Goal: Use online tool/utility

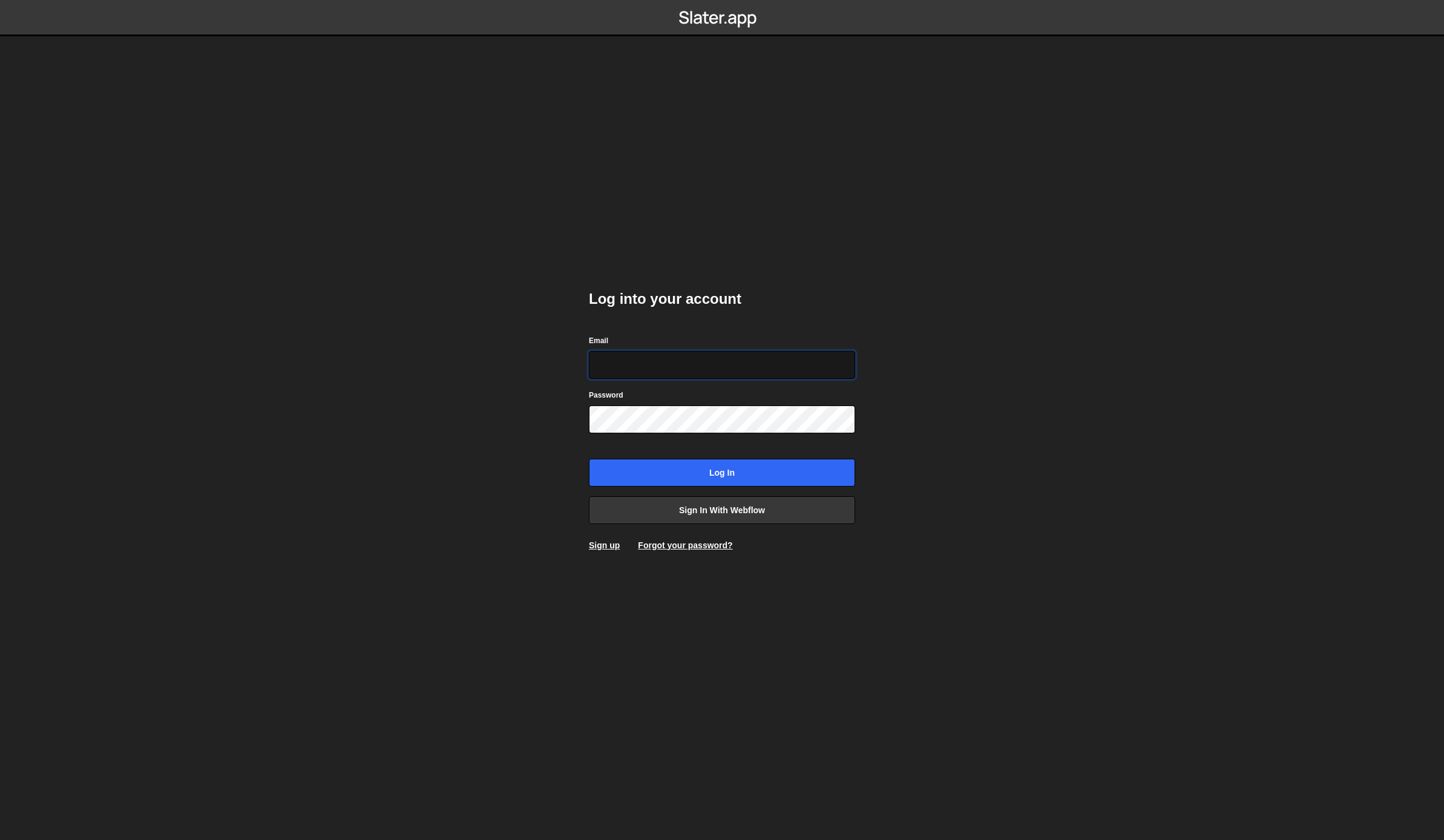
type input "[EMAIL_ADDRESS][DOMAIN_NAME]"
click at [732, 468] on input "Log in" at bounding box center [722, 472] width 266 height 28
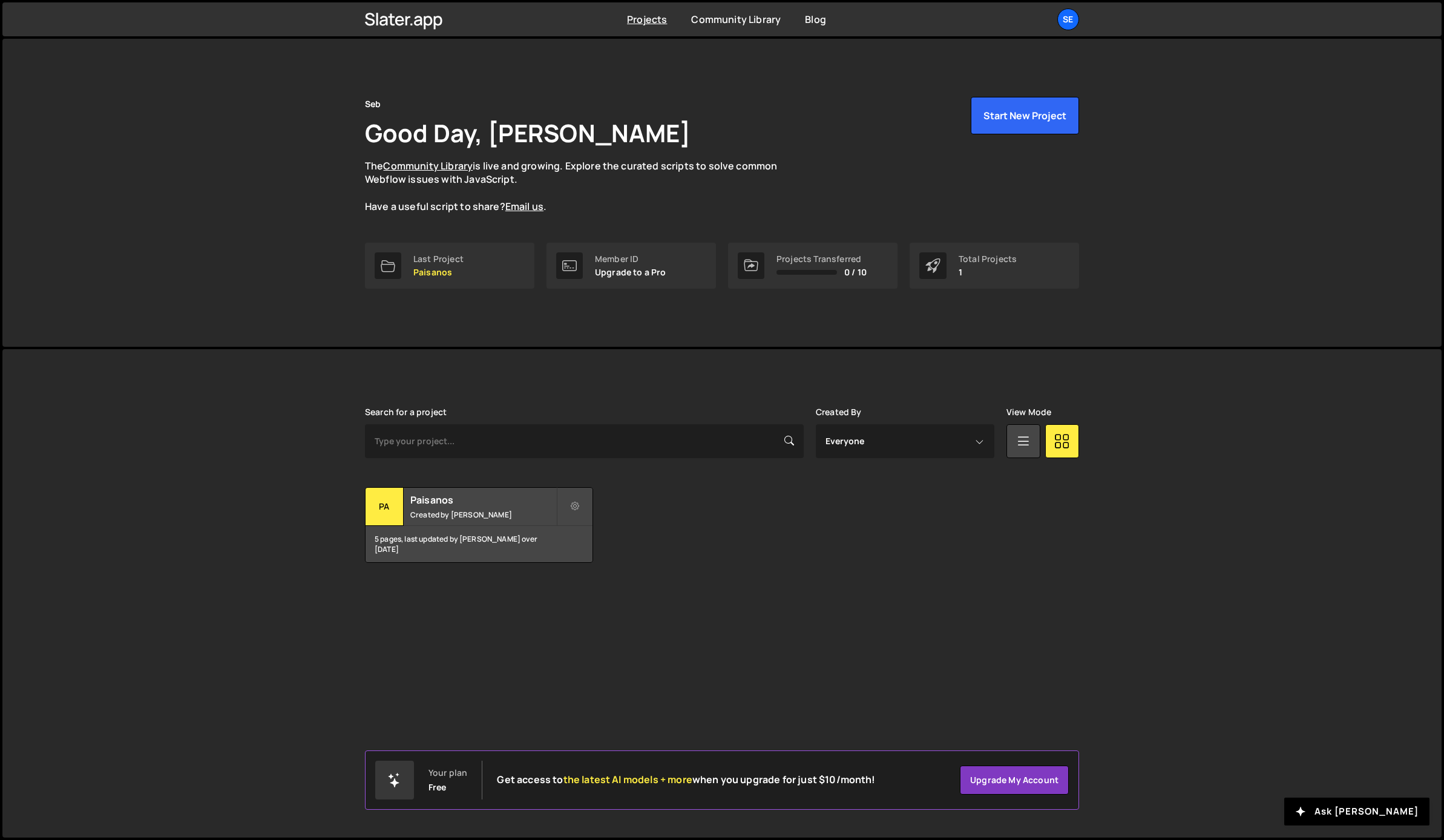
click at [679, 536] on div "Transfer Project Edit Project Delete Project Pa Paisanos Created by Sebastian B…" at bounding box center [722, 525] width 714 height 75
click at [425, 516] on small "Created by Sebastian Bertolo" at bounding box center [484, 515] width 146 height 11
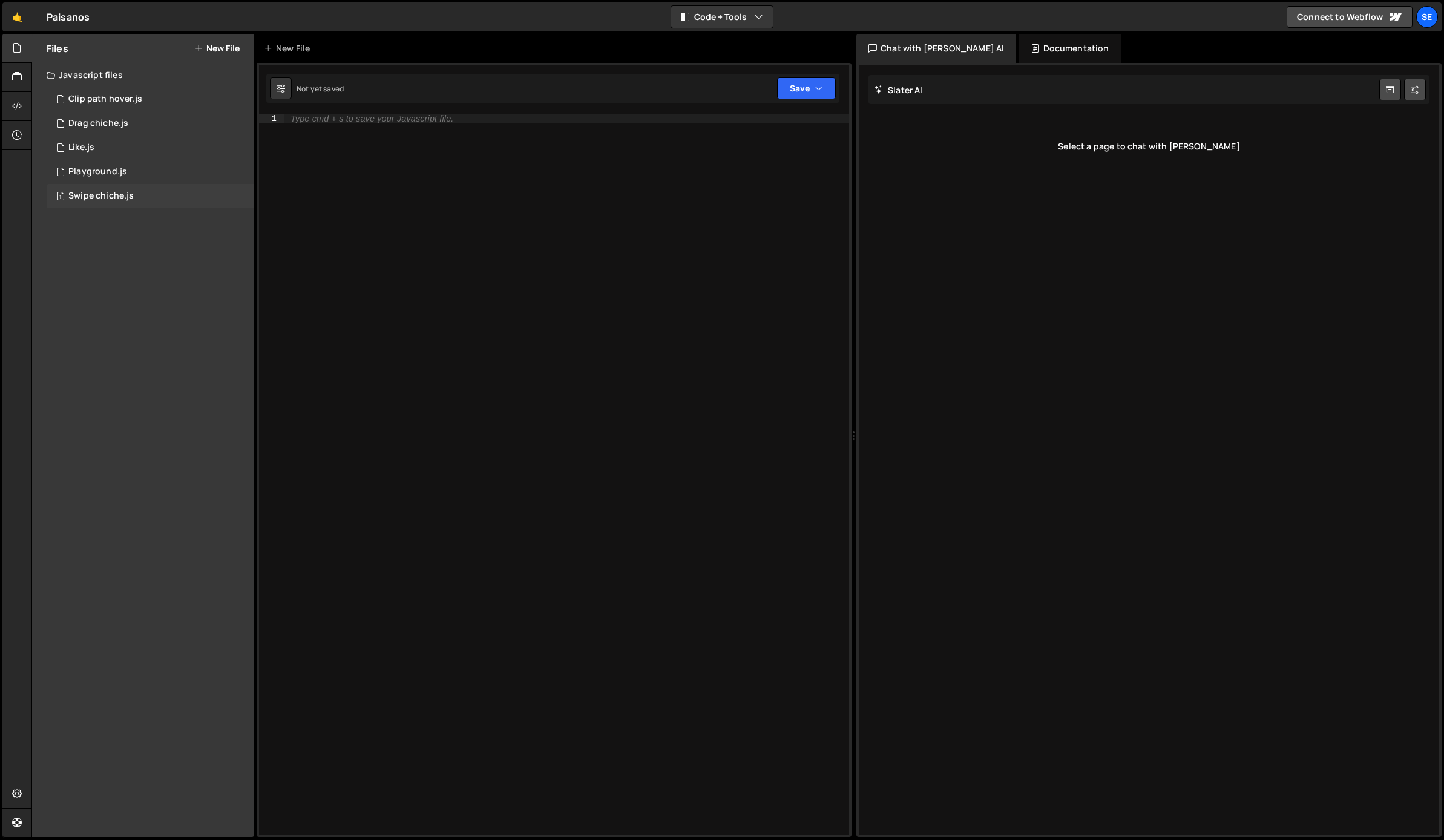
click at [114, 198] on div "Swipe chiche.js" at bounding box center [101, 196] width 65 height 11
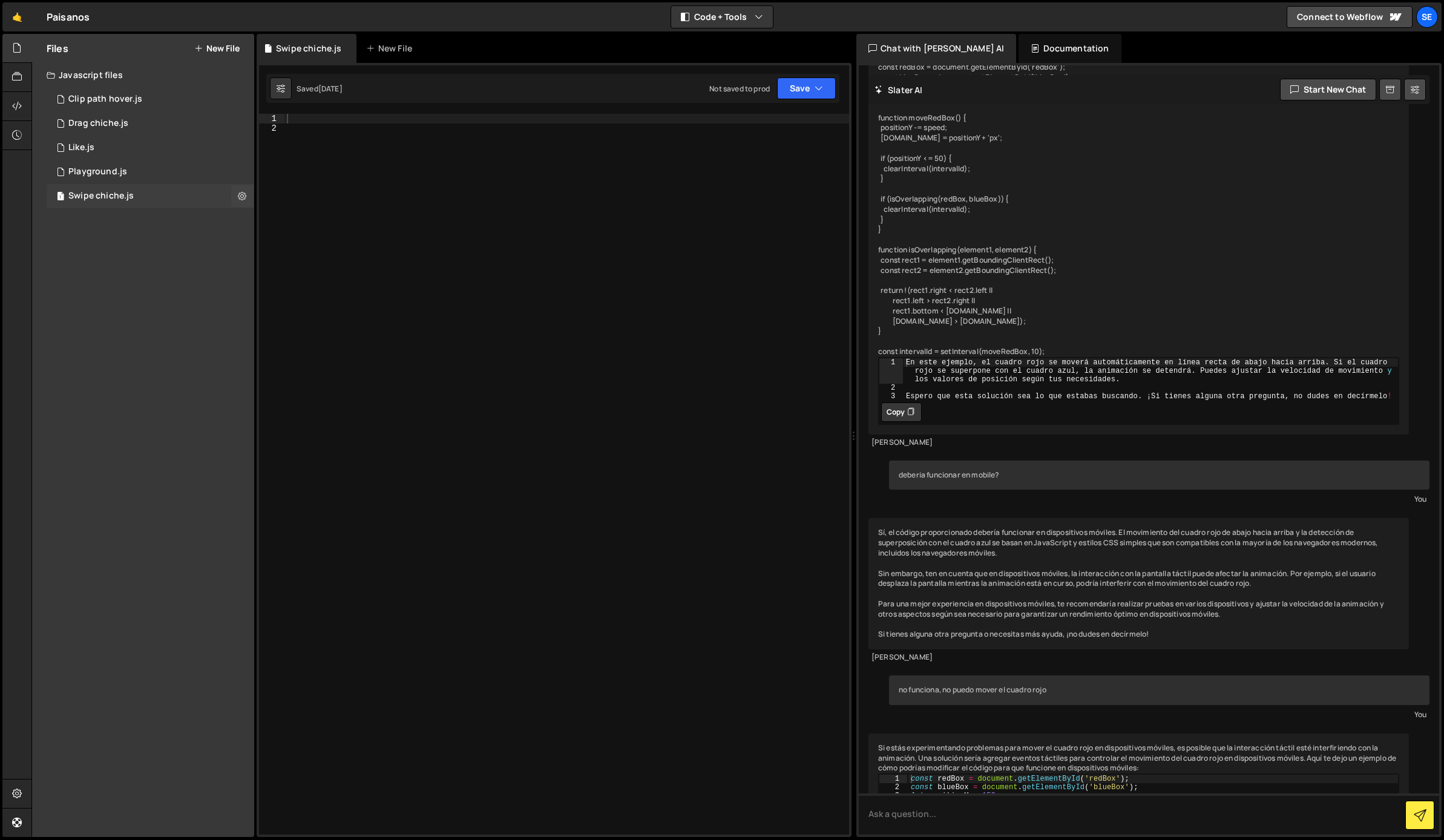
scroll to position [3101, 0]
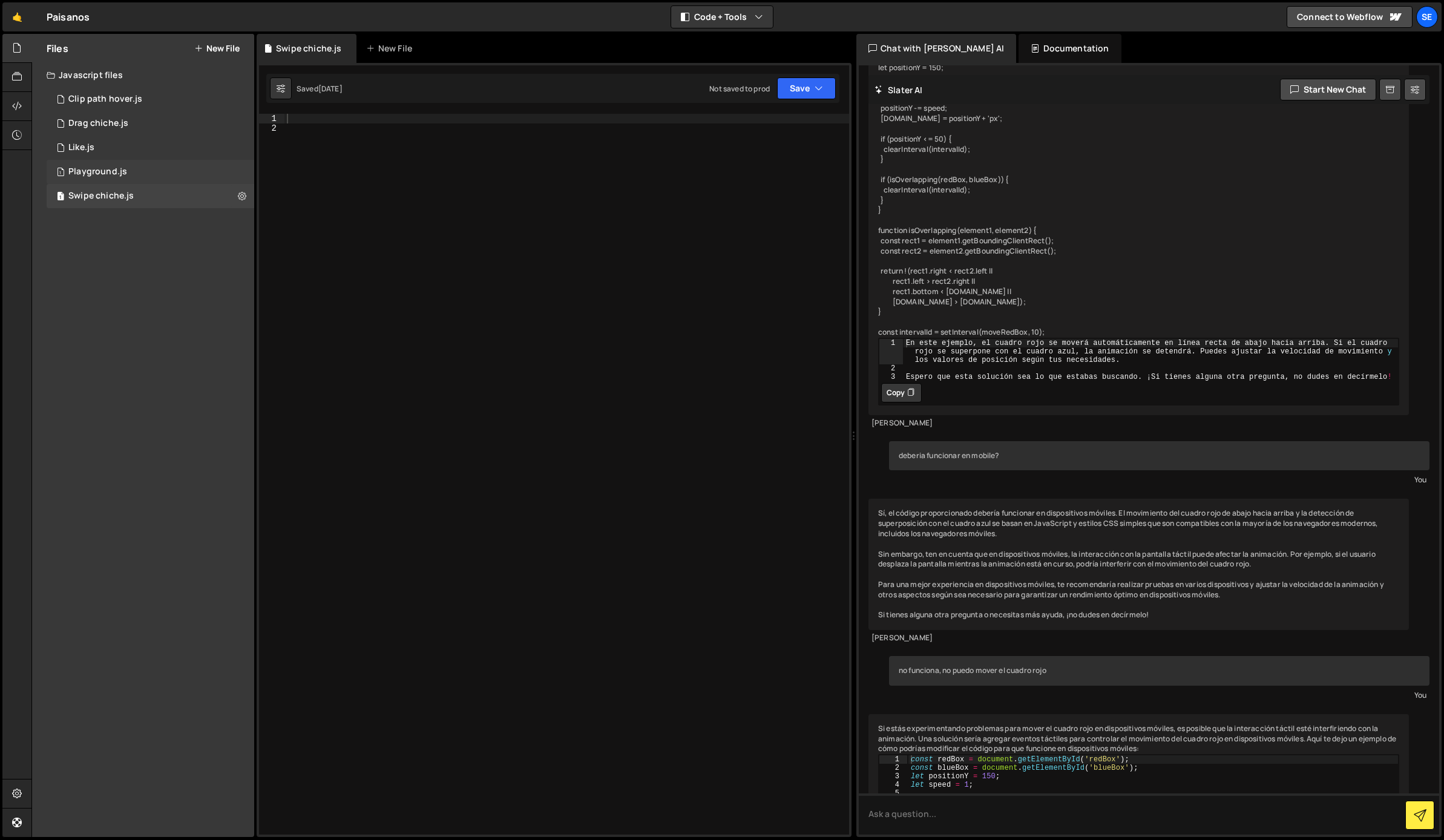
click at [116, 167] on div "Playground.js" at bounding box center [97, 172] width 59 height 11
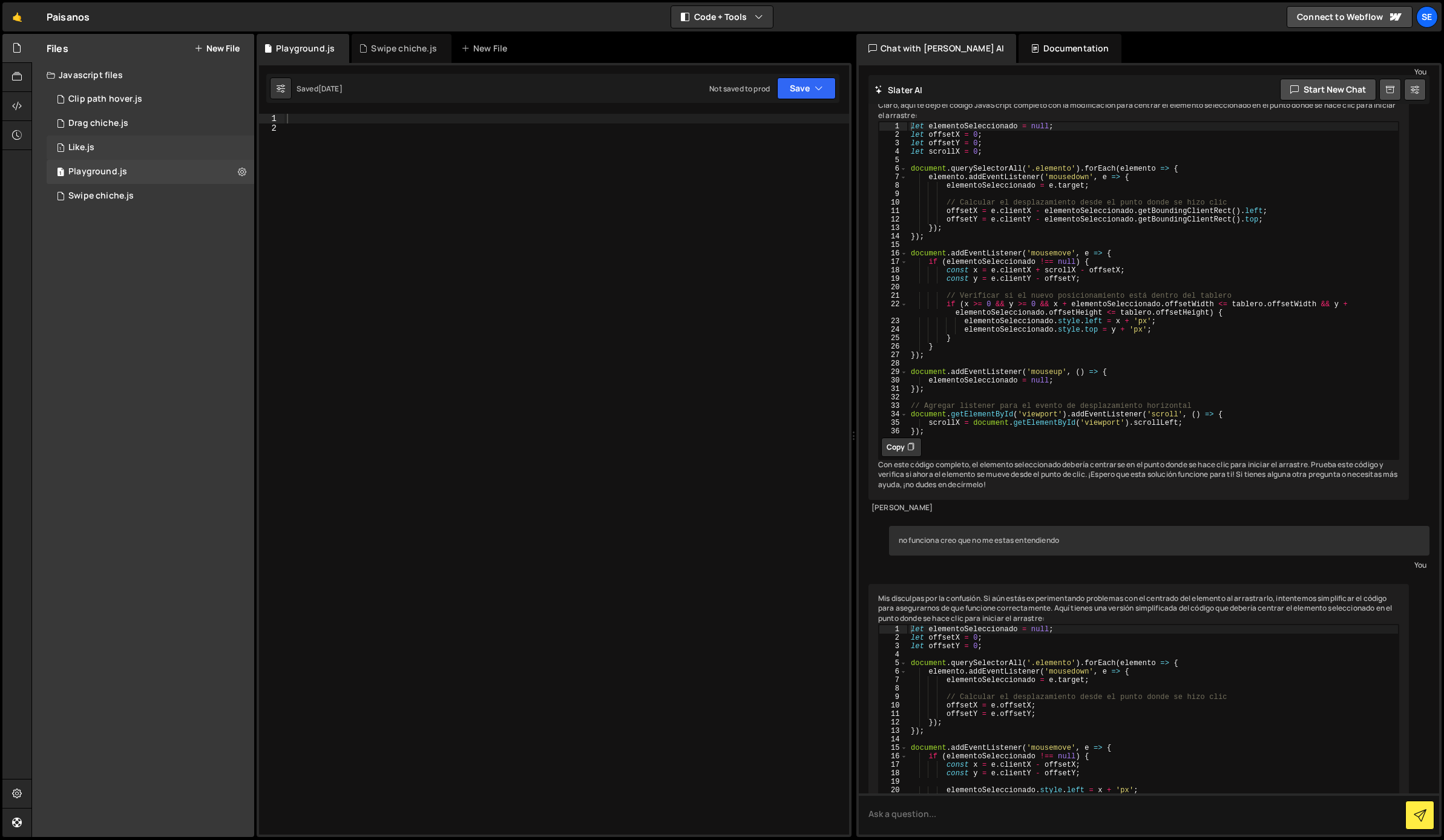
scroll to position [2565, 0]
click at [111, 139] on div "1 Like.js 0" at bounding box center [150, 147] width 208 height 24
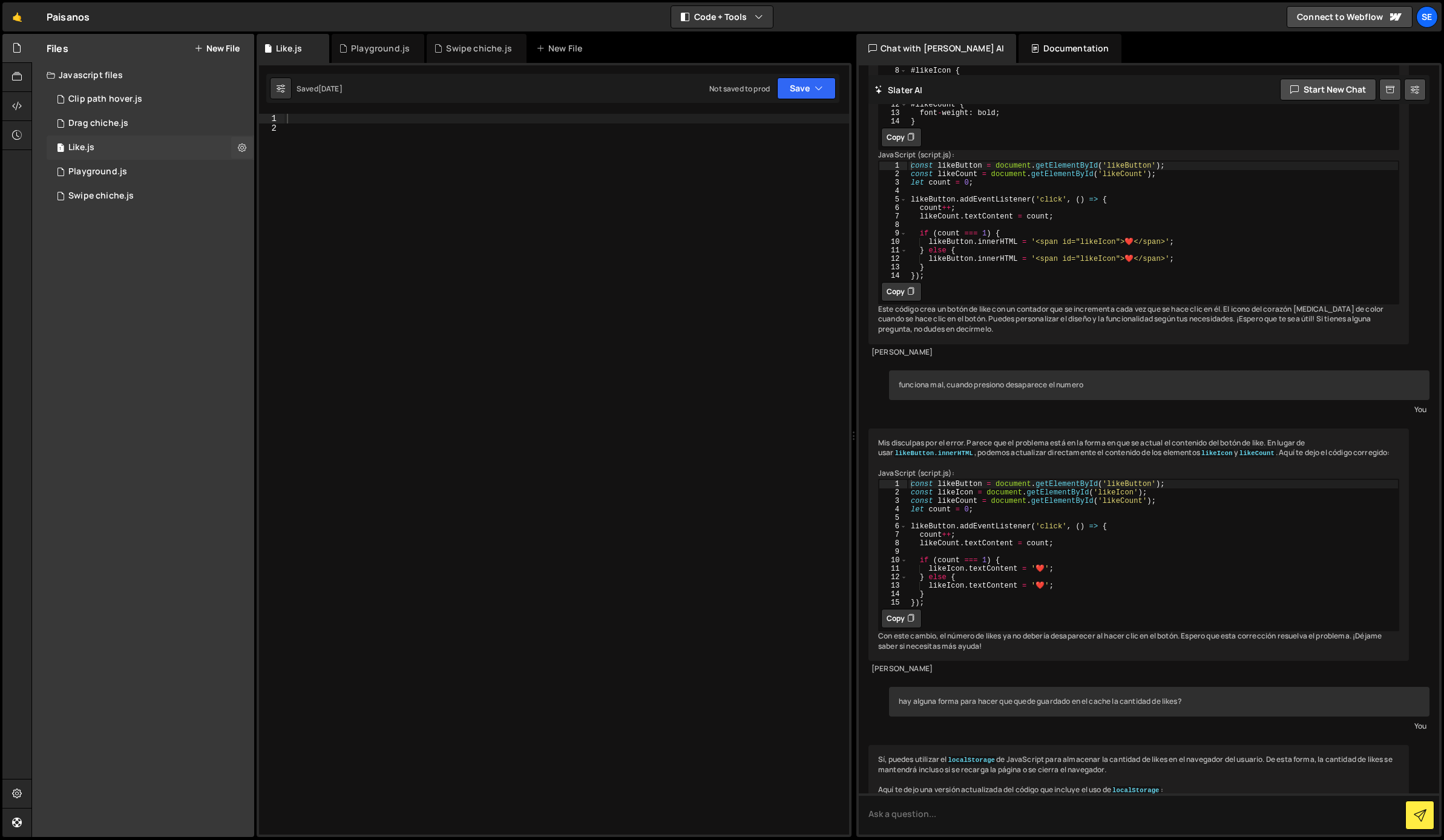
scroll to position [766, 0]
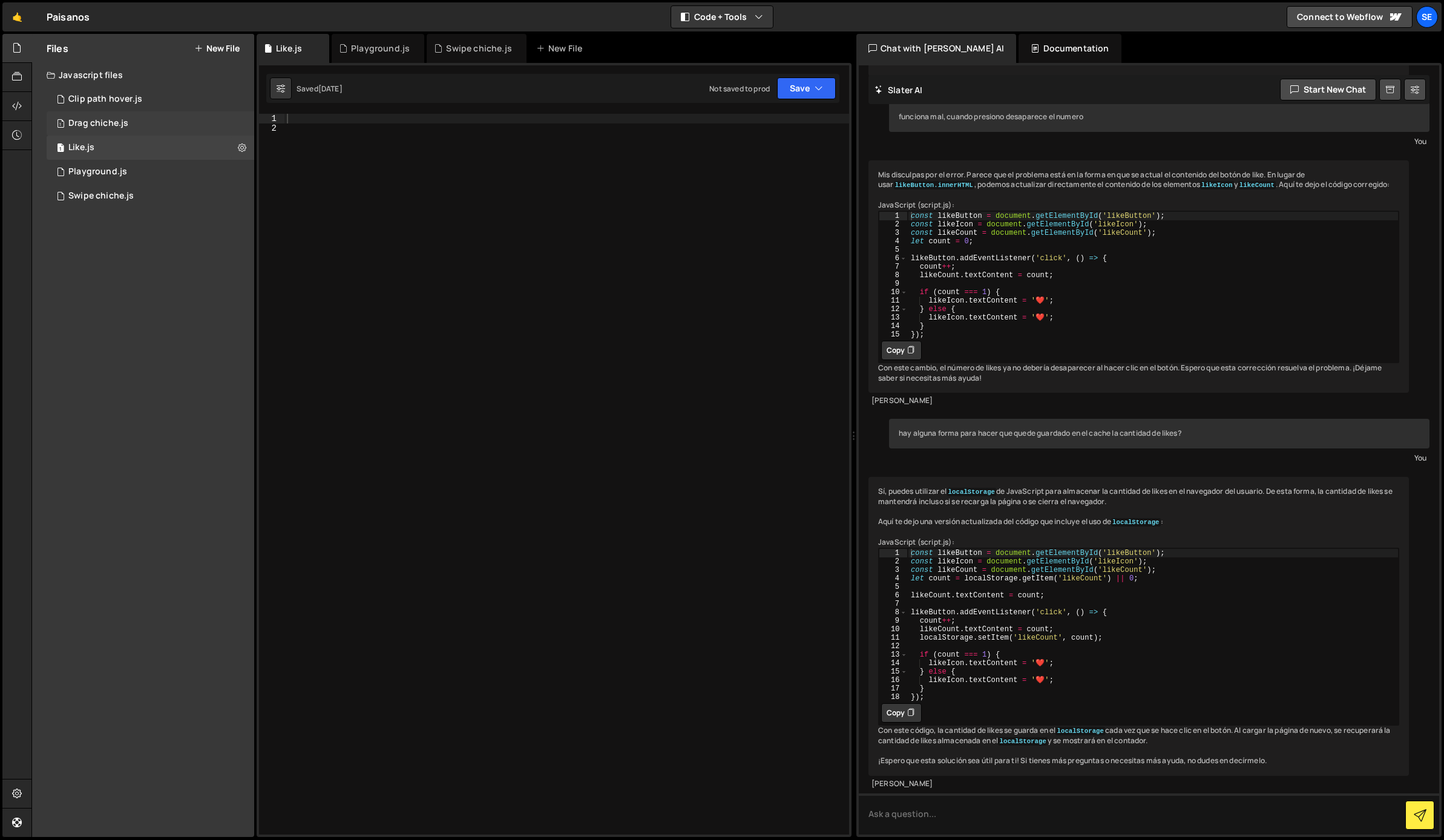
click at [111, 124] on div "Drag chiche.js" at bounding box center [98, 123] width 60 height 11
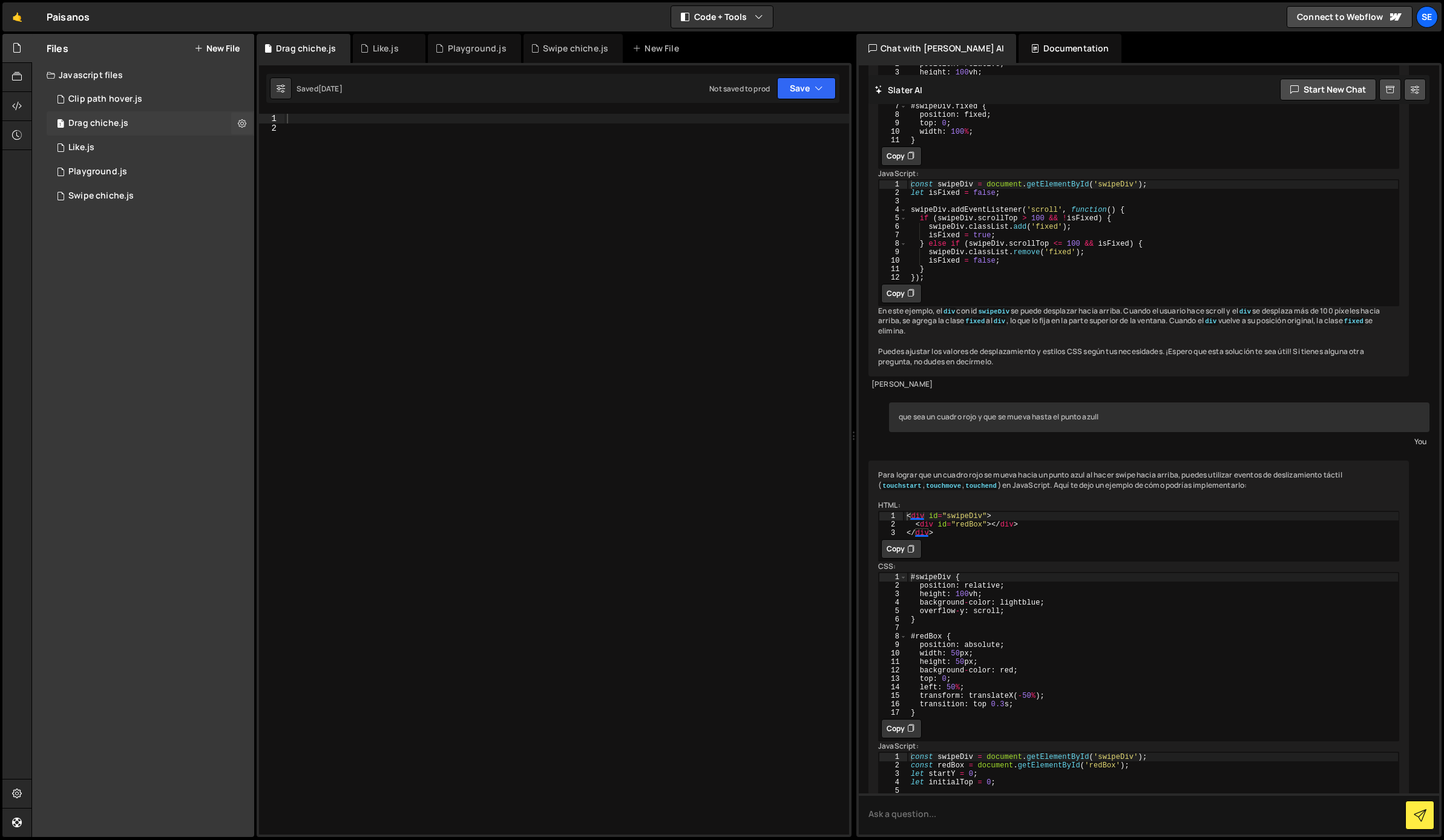
scroll to position [606, 0]
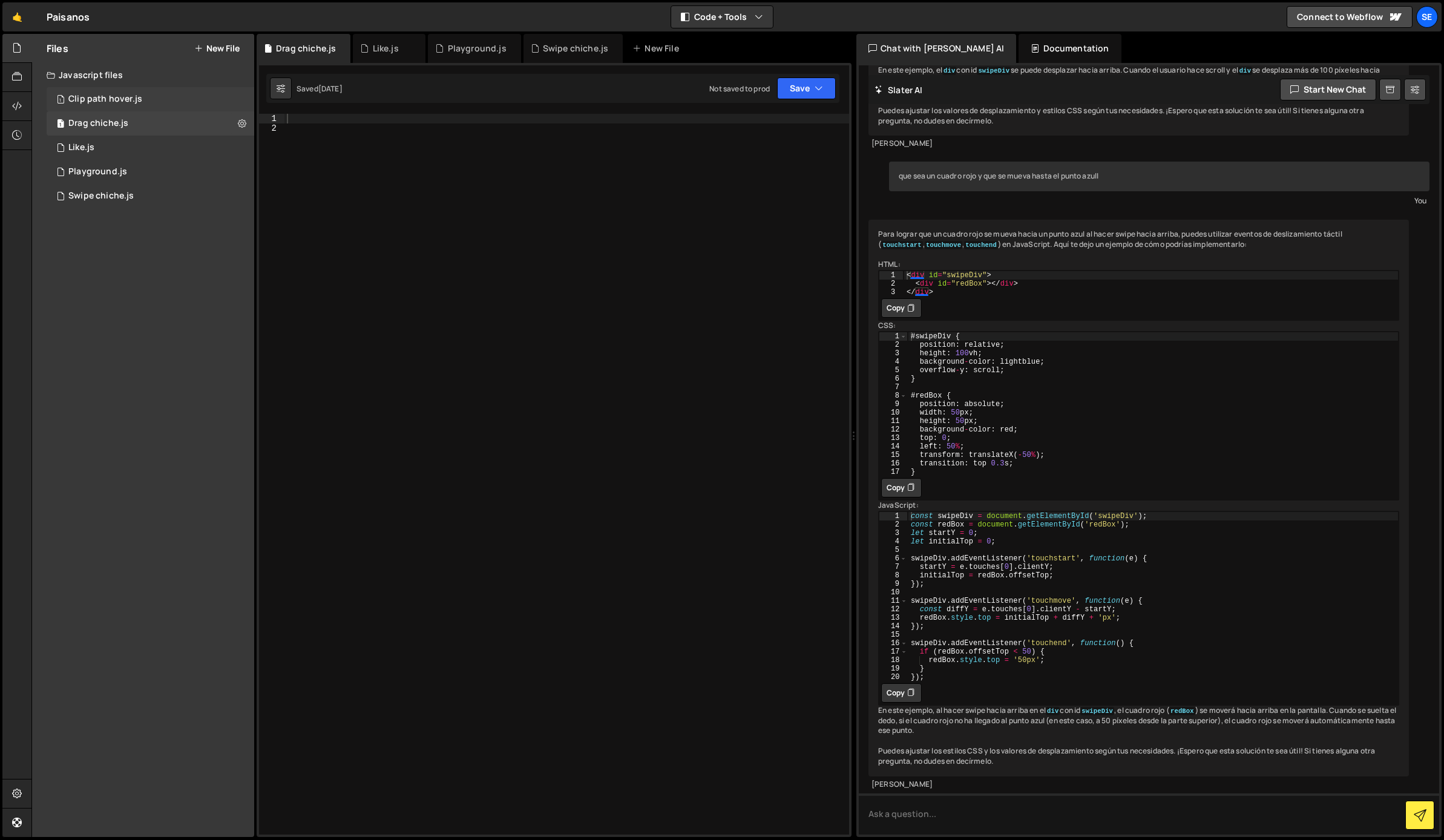
click at [116, 98] on div "Clip path hover.js" at bounding box center [105, 99] width 74 height 11
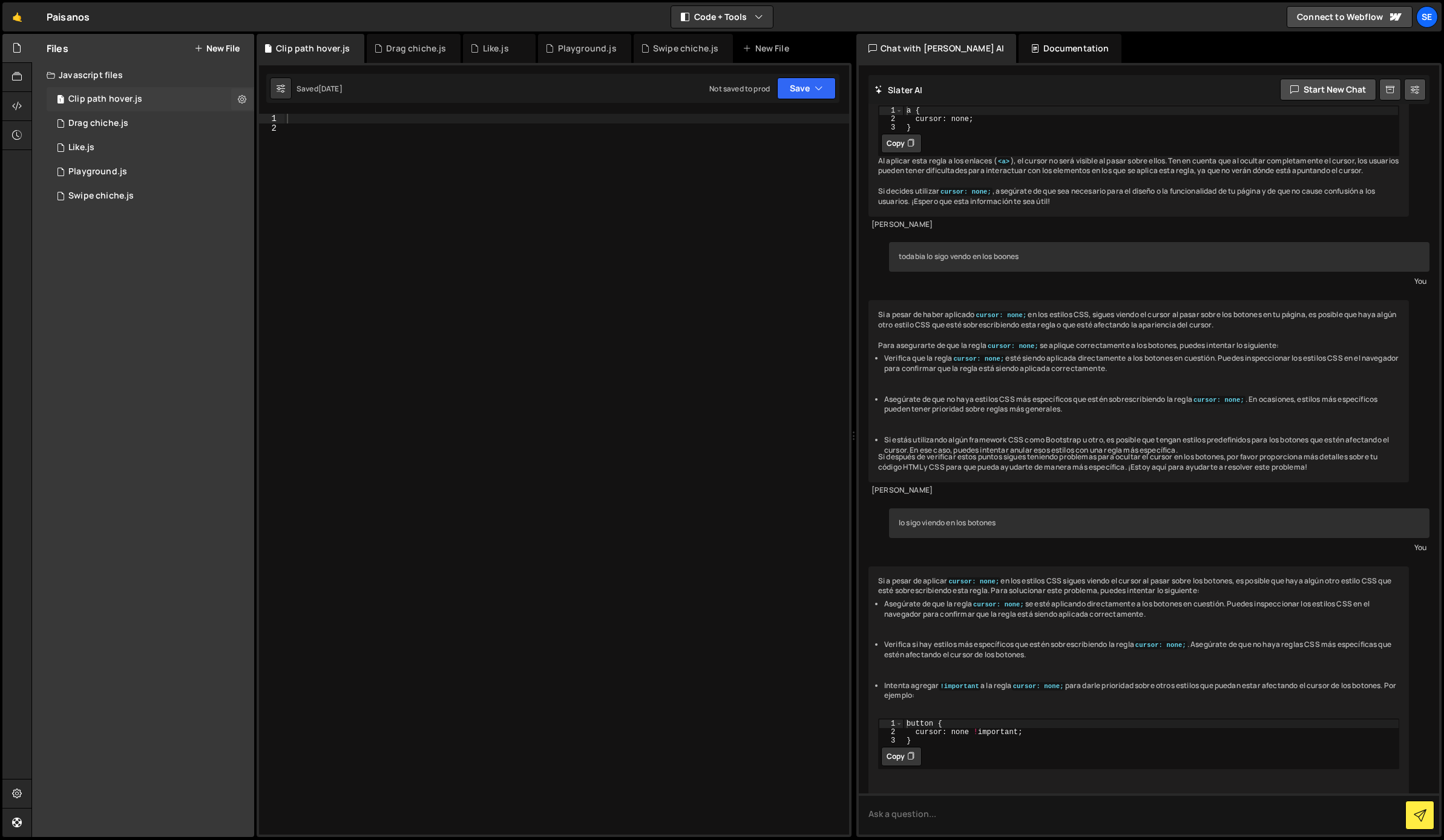
scroll to position [1976, 0]
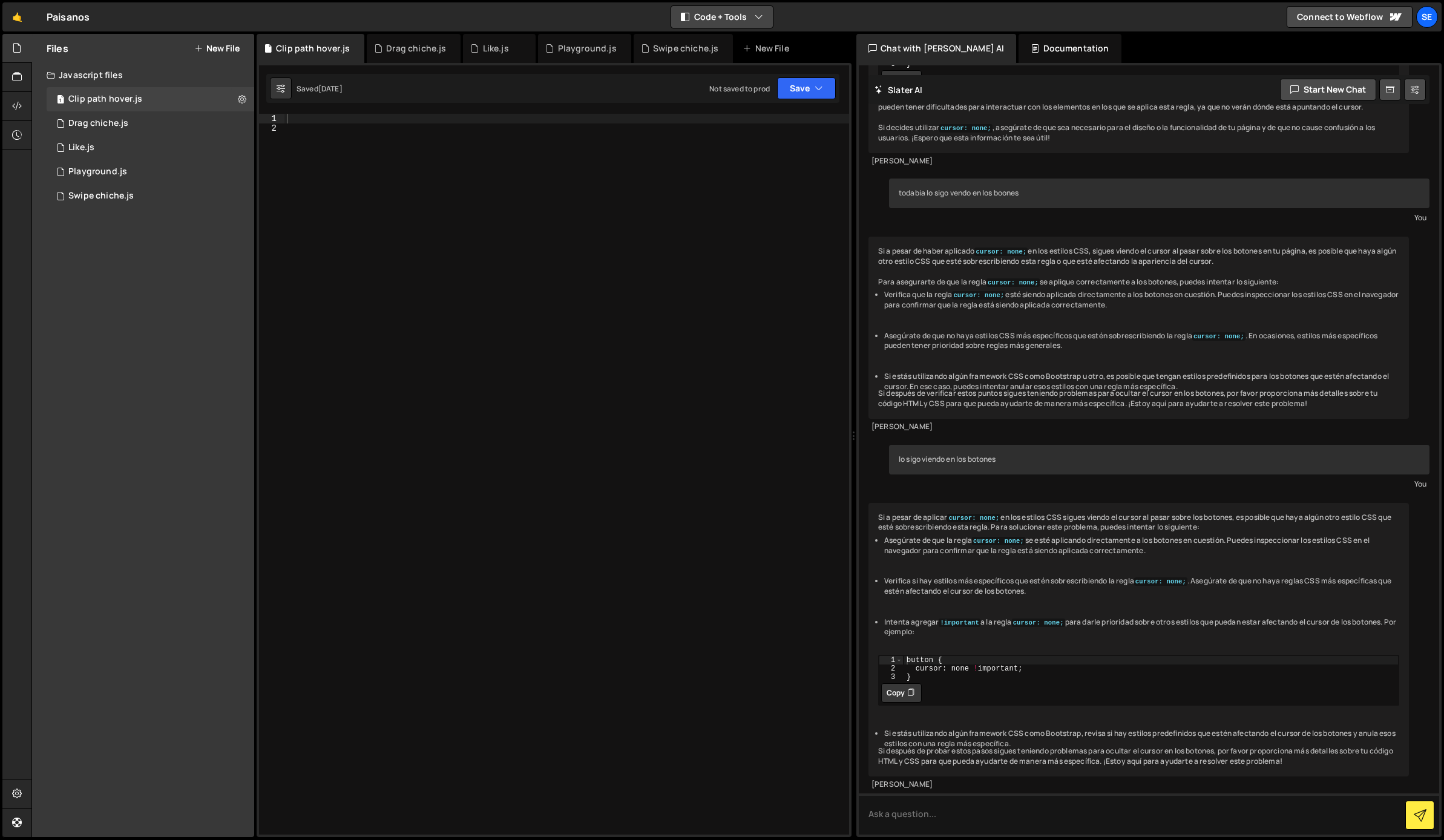
click at [738, 14] on button "Code + Tools" at bounding box center [722, 17] width 102 height 22
click at [738, 45] on button "Code Only" at bounding box center [722, 43] width 102 height 22
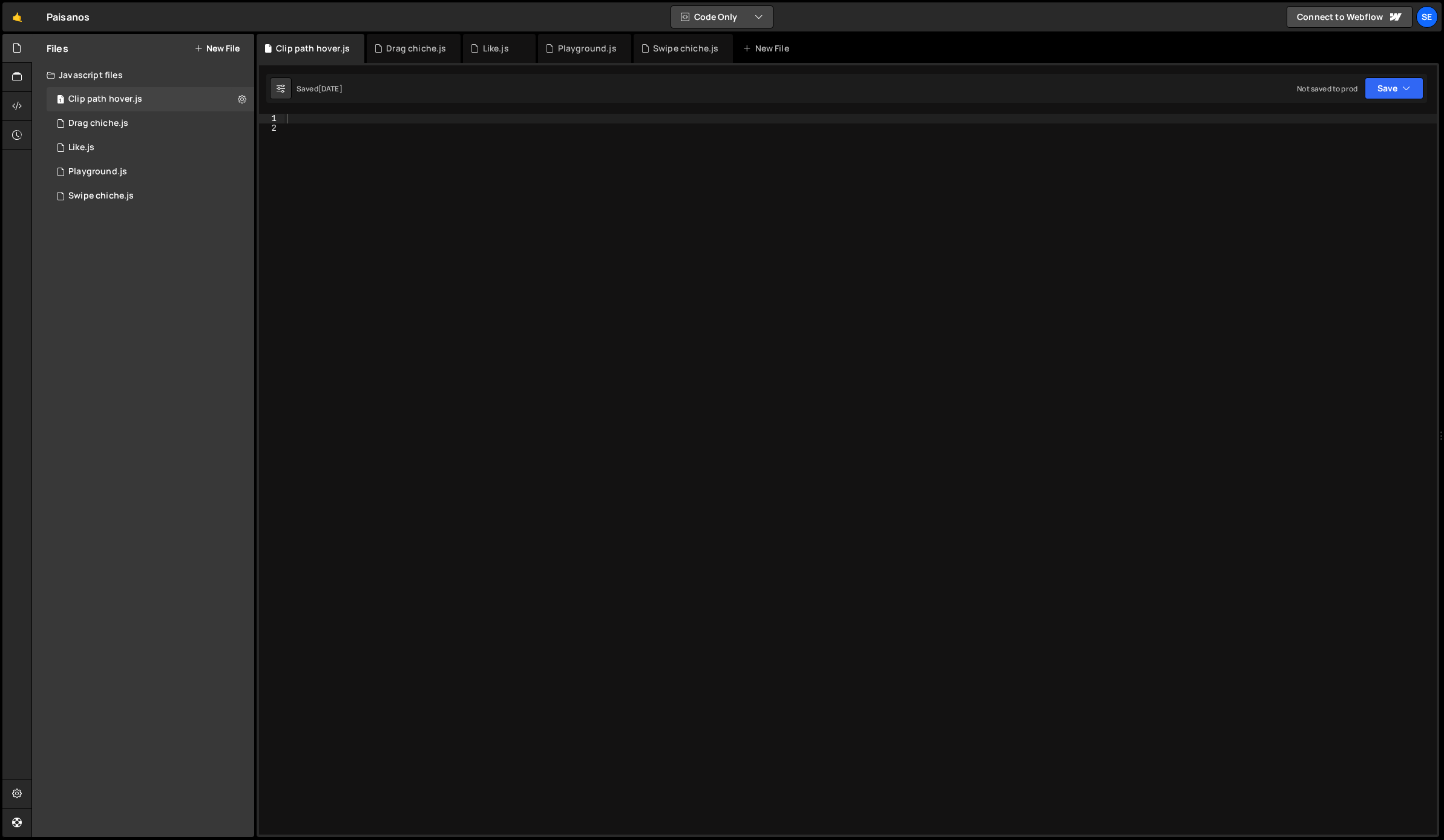
click at [734, 19] on button "Code Only" at bounding box center [722, 17] width 102 height 22
click at [734, 61] on button "Code + Tools" at bounding box center [722, 65] width 102 height 22
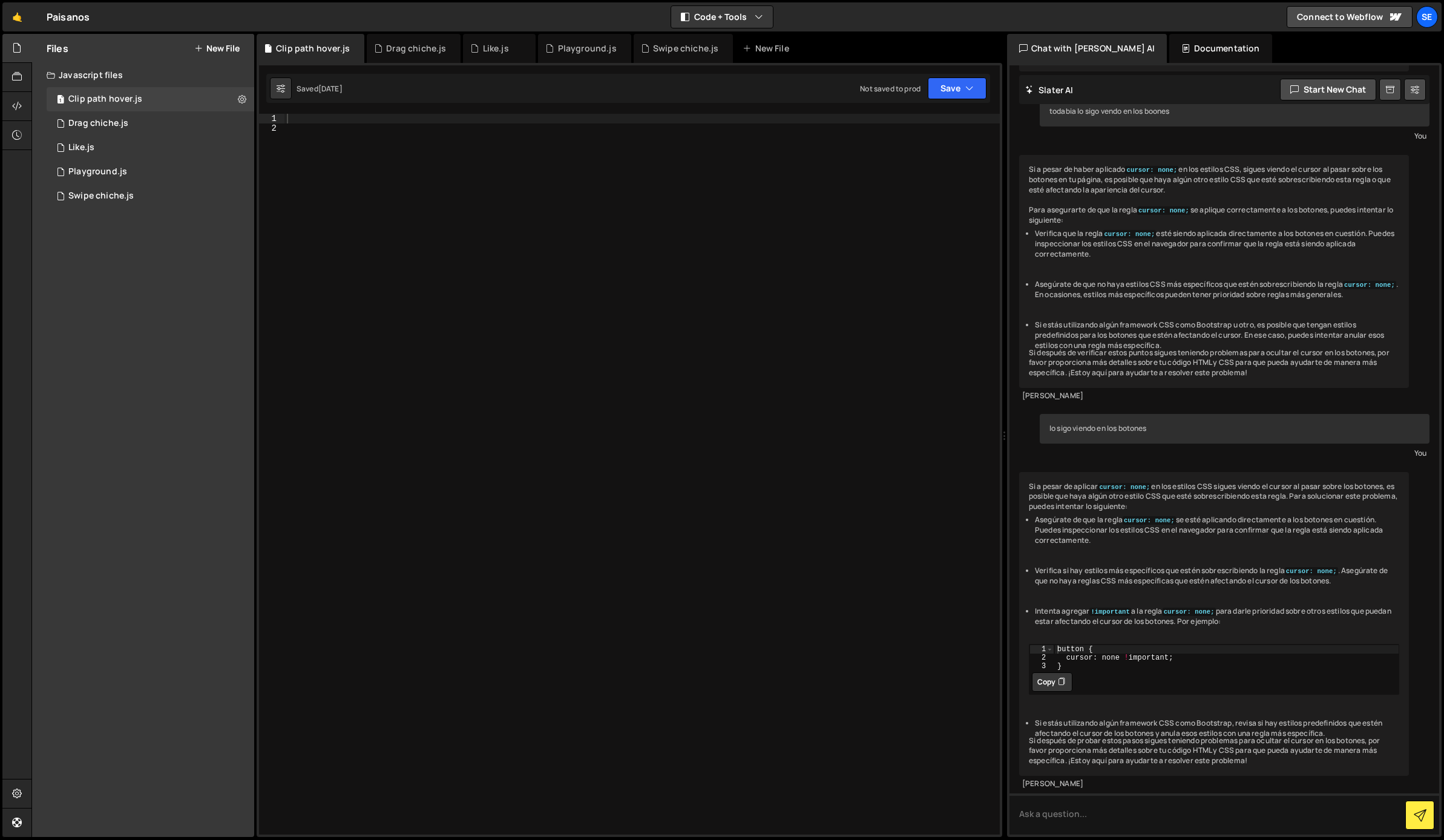
drag, startPoint x: 853, startPoint y: 151, endPoint x: 998, endPoint y: 157, distance: 145.1
click at [998, 157] on div "Files New File Javascript files 1 Clip path hover.js 0 1 Drag chiche.js 0 1 Lik…" at bounding box center [737, 436] width 1412 height 804
click at [22, 108] on div at bounding box center [17, 106] width 30 height 29
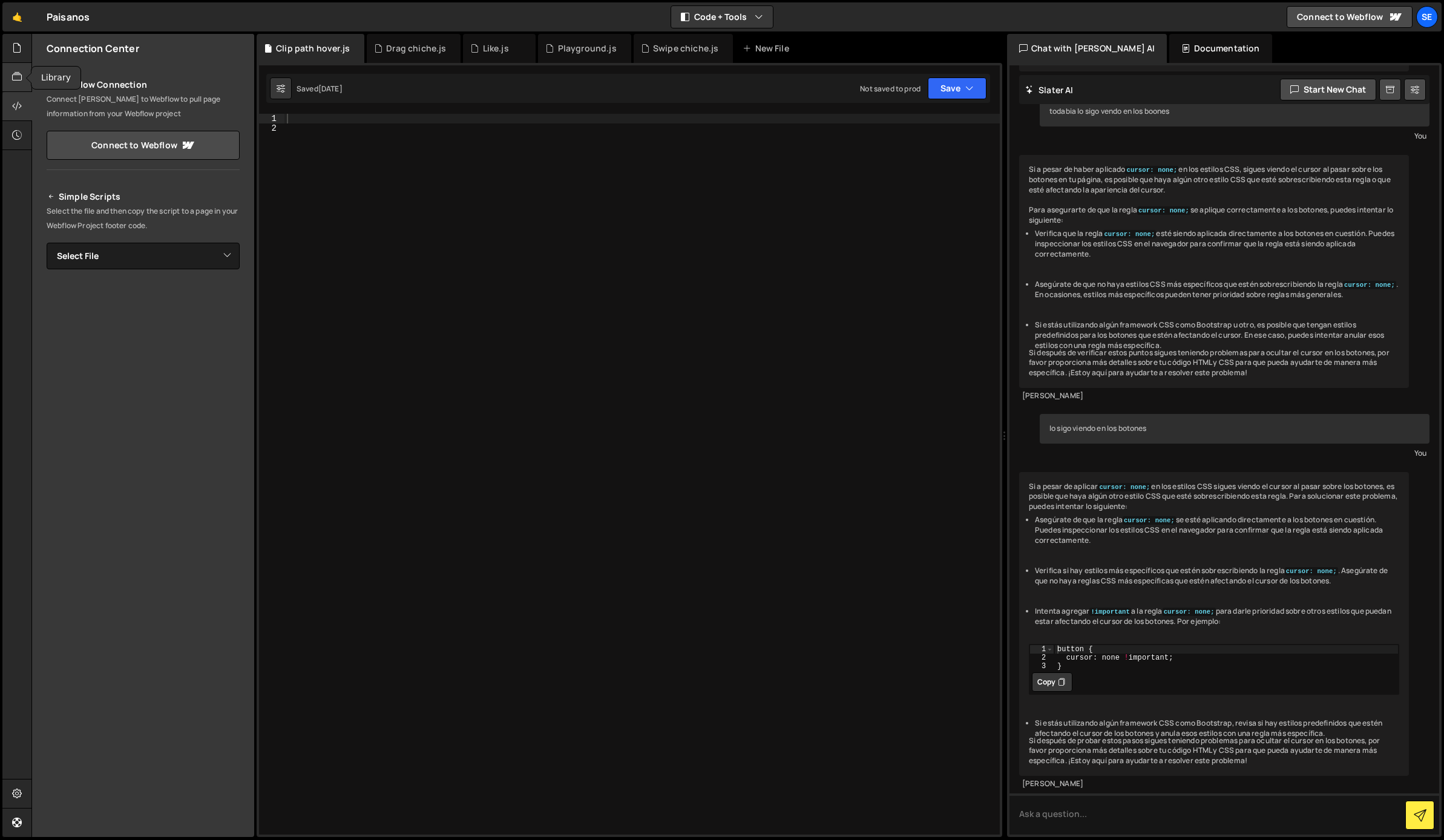
click at [24, 81] on div at bounding box center [17, 78] width 30 height 29
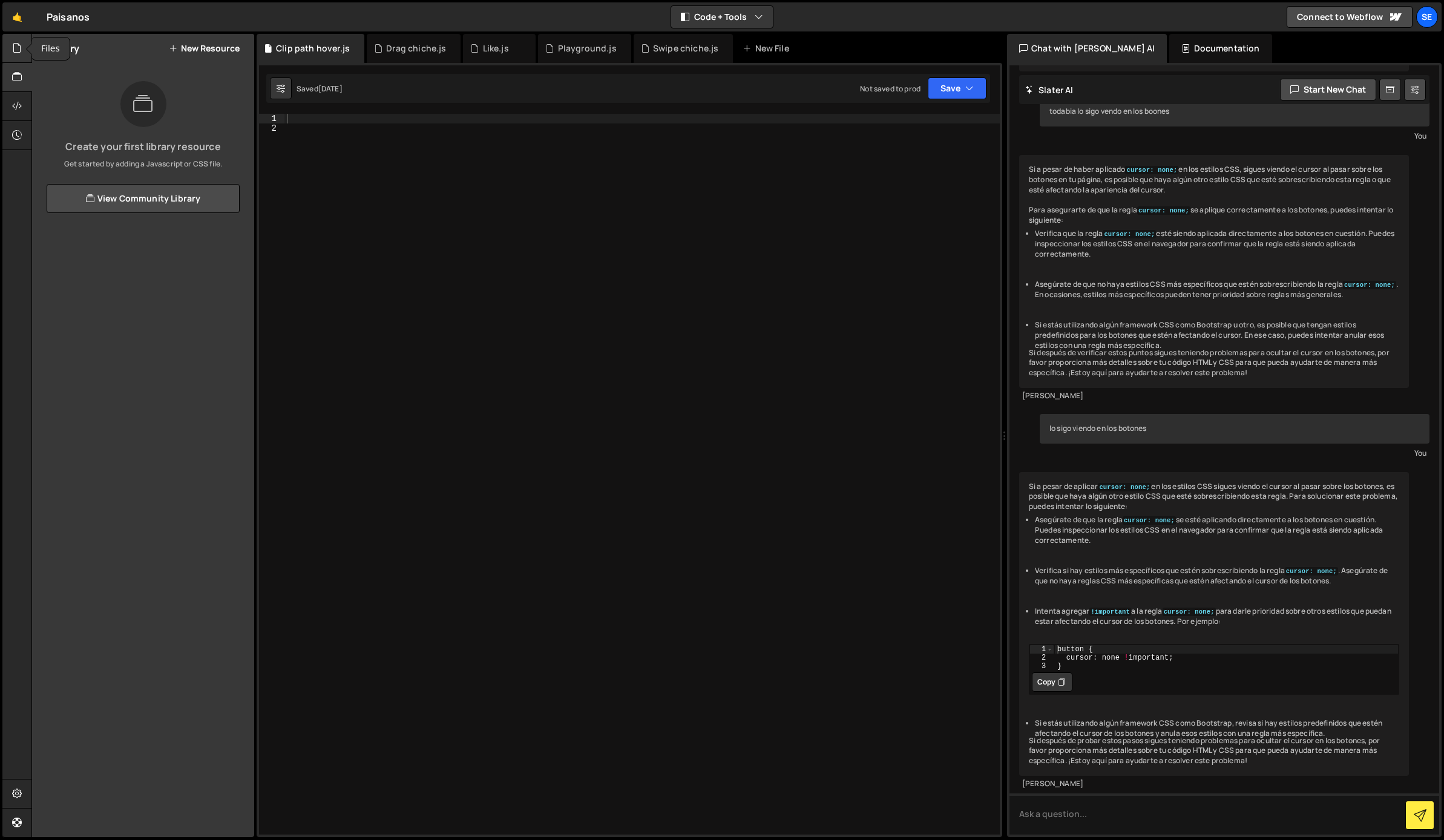
click at [19, 52] on icon at bounding box center [17, 48] width 10 height 14
